Goal: Information Seeking & Learning: Learn about a topic

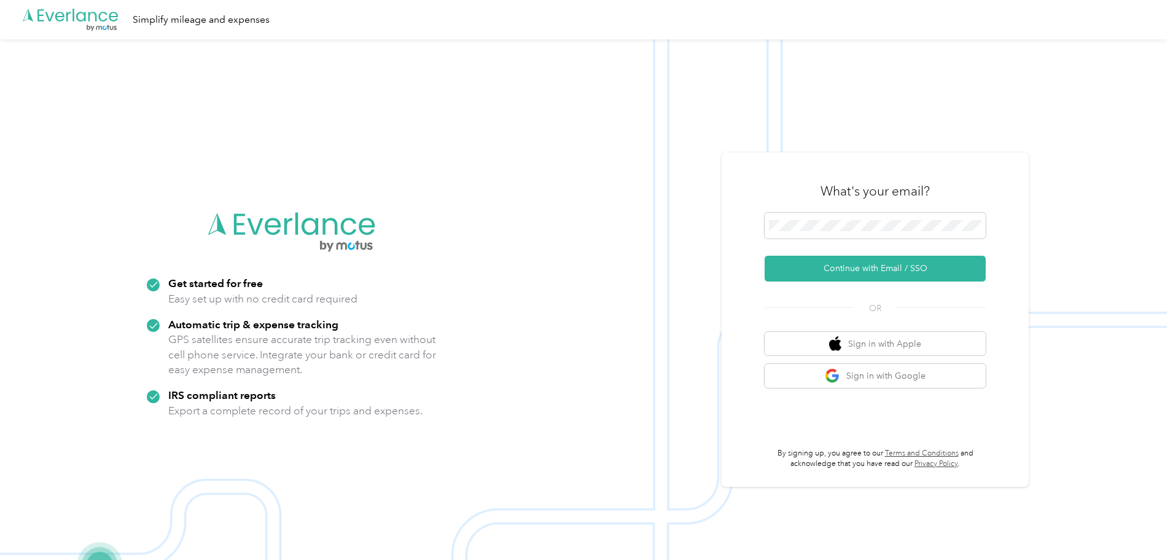
click at [298, 233] on rect at bounding box center [296, 224] width 2 height 22
click at [101, 25] on icon ".cls-1 { fill: #00adee; } .cls-2 { fill: #fff; } .cls-3 { fill: #707372; } .cls…" at bounding box center [70, 19] width 98 height 25
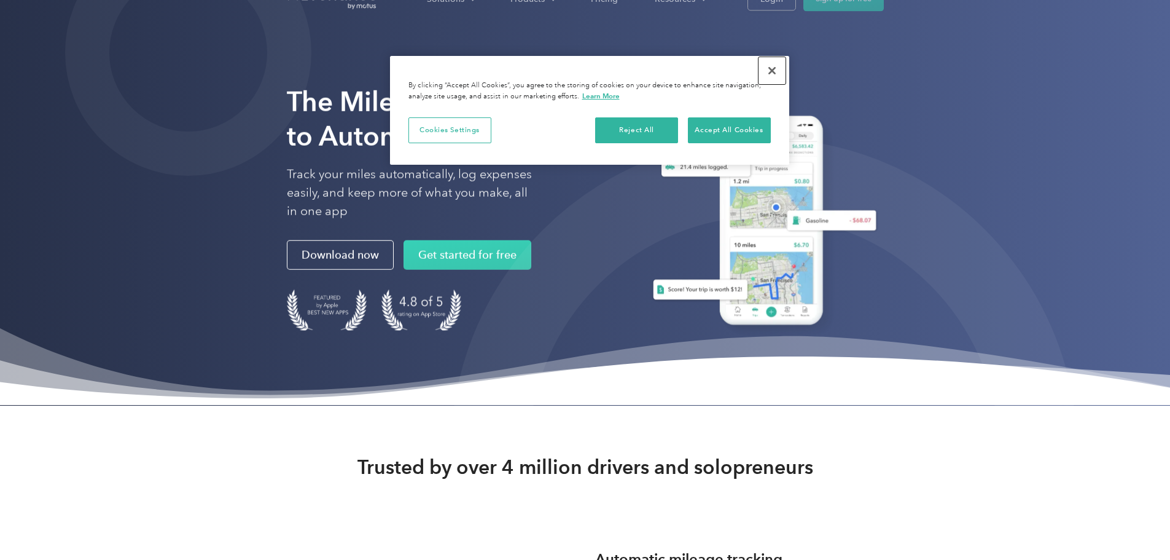
click at [770, 71] on button "Close" at bounding box center [772, 70] width 27 height 27
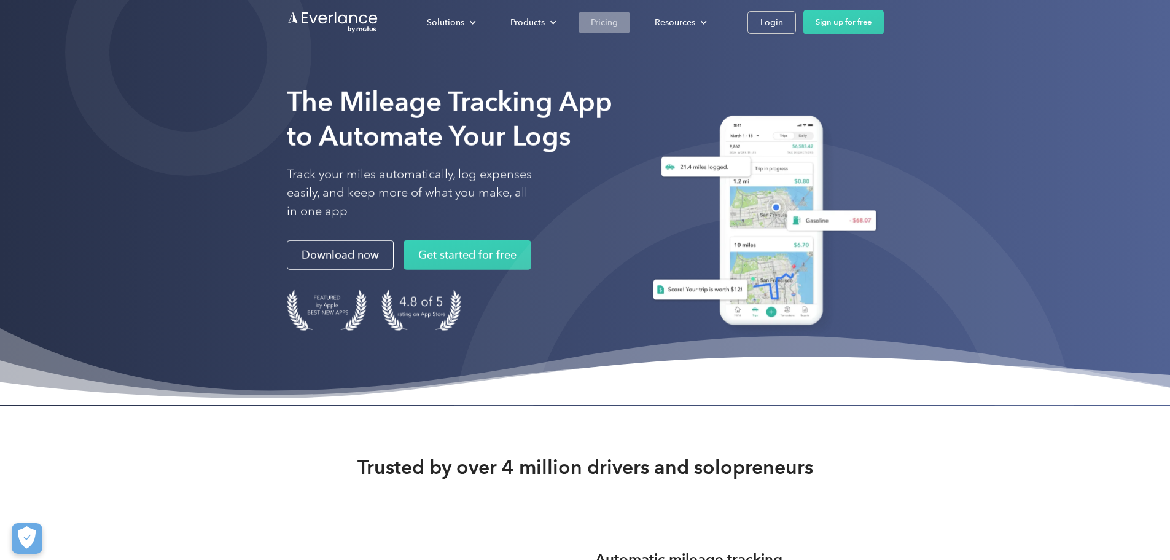
click at [618, 23] on div "Pricing" at bounding box center [604, 22] width 27 height 15
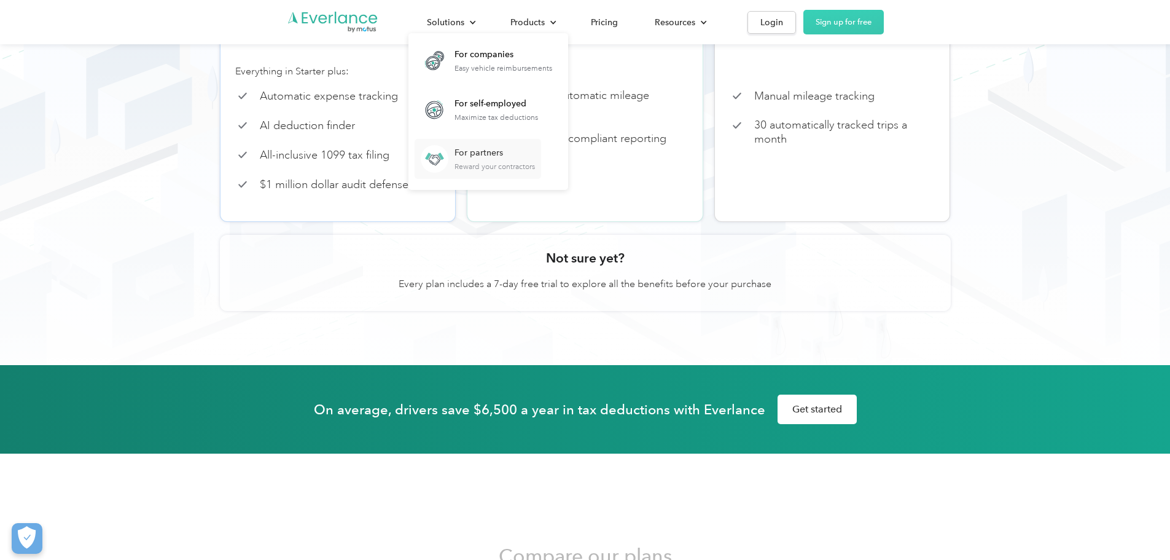
scroll to position [430, 0]
